Goal: Task Accomplishment & Management: Use online tool/utility

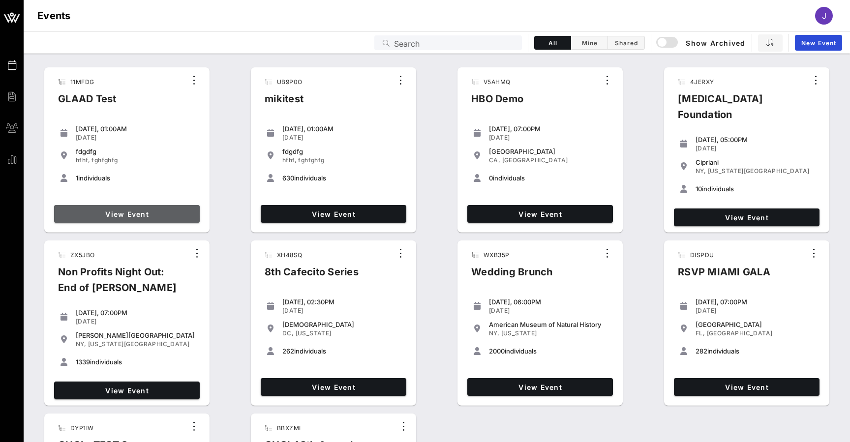
drag, startPoint x: 0, startPoint y: 0, endPoint x: 183, endPoint y: 213, distance: 280.9
click at [183, 213] on span "View Event" at bounding box center [127, 214] width 138 height 8
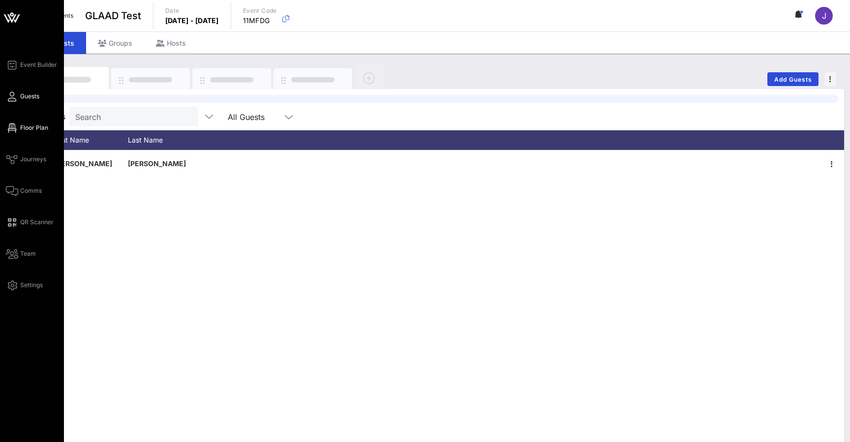
click at [13, 129] on icon at bounding box center [12, 127] width 12 height 1
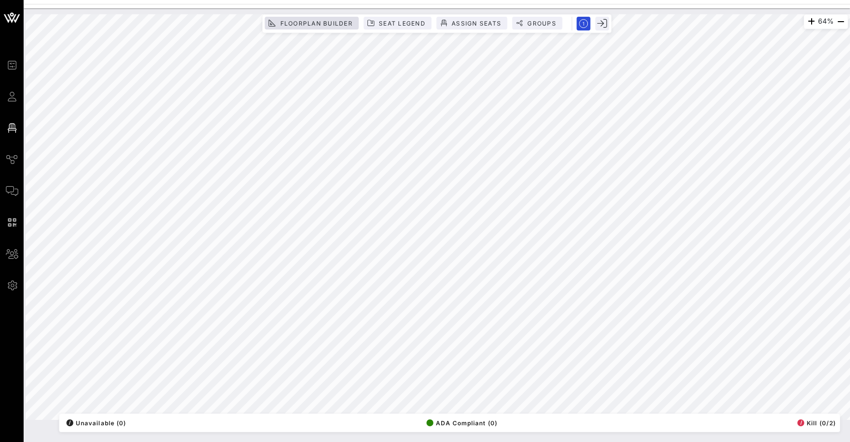
click at [321, 20] on span "Floorplan Builder" at bounding box center [315, 23] width 73 height 7
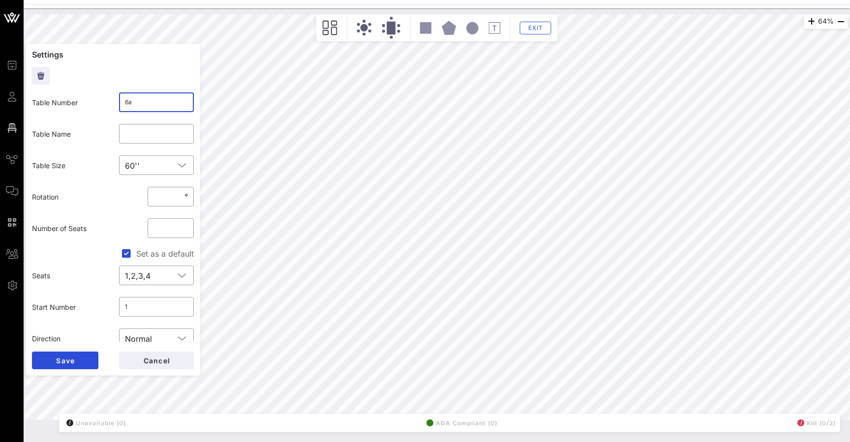
drag, startPoint x: 146, startPoint y: 102, endPoint x: 104, endPoint y: 102, distance: 42.3
click at [104, 102] on div "Table Number ​ 6a" at bounding box center [113, 102] width 174 height 31
